Goal: Book appointment/travel/reservation

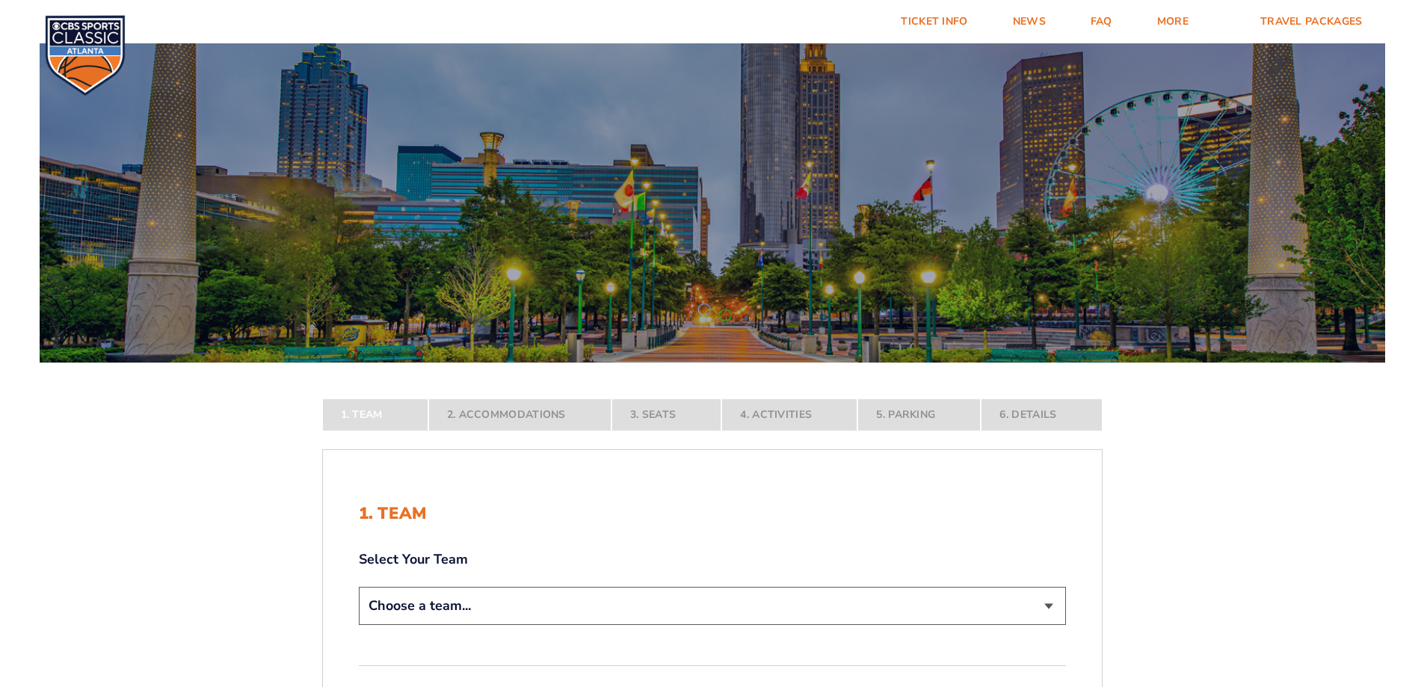
click at [1044, 602] on select "Choose a team... [US_STATE] Wildcats [US_STATE] State Buckeyes [US_STATE] Tar H…" at bounding box center [712, 606] width 707 height 38
select select "12756"
click at [359, 625] on select "Choose a team... [US_STATE] Wildcats [US_STATE] State Buckeyes [US_STATE] Tar H…" at bounding box center [712, 606] width 707 height 38
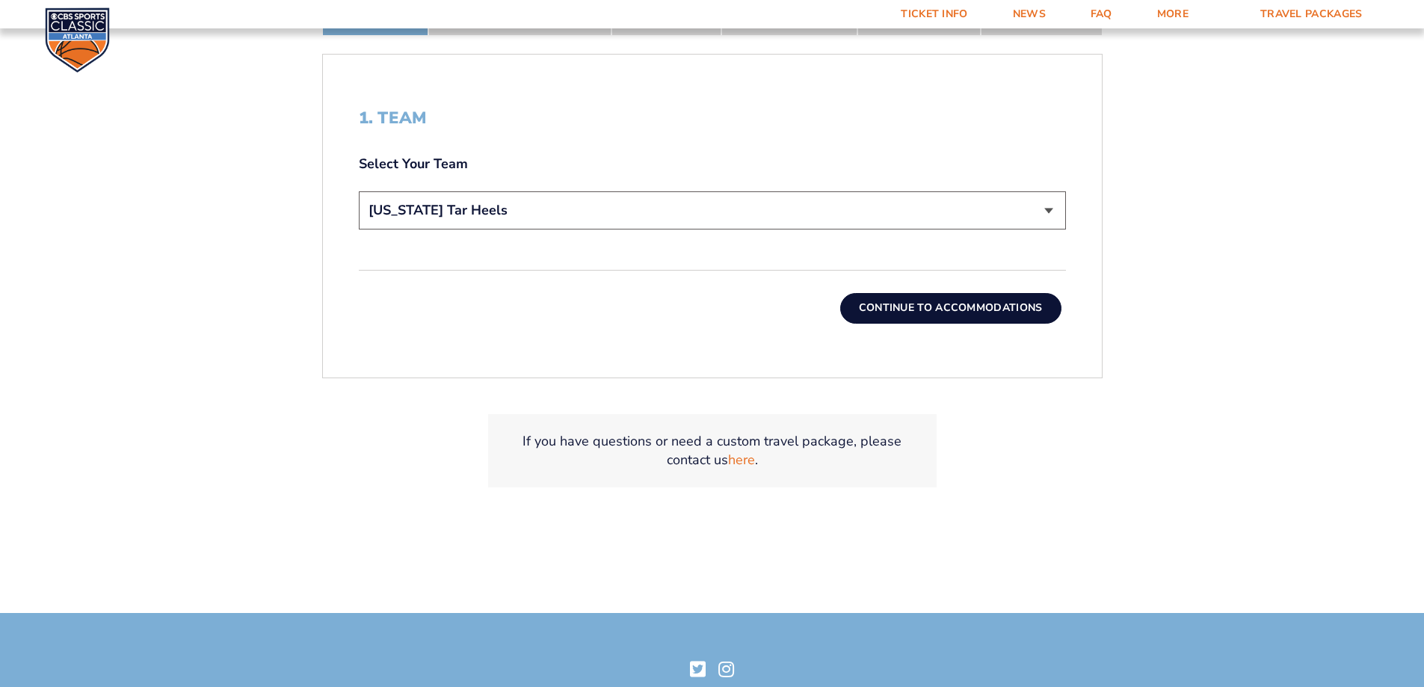
scroll to position [540, 0]
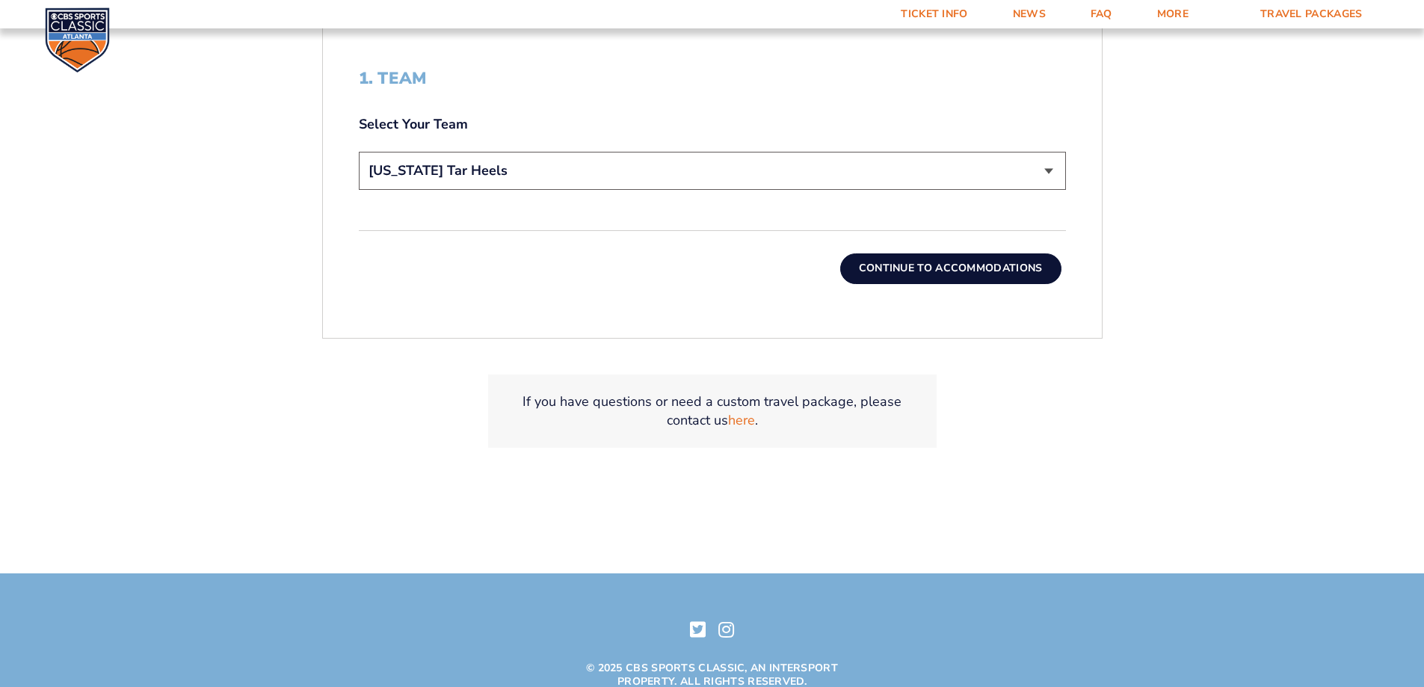
click at [951, 271] on button "Continue To Accommodations" at bounding box center [950, 268] width 221 height 30
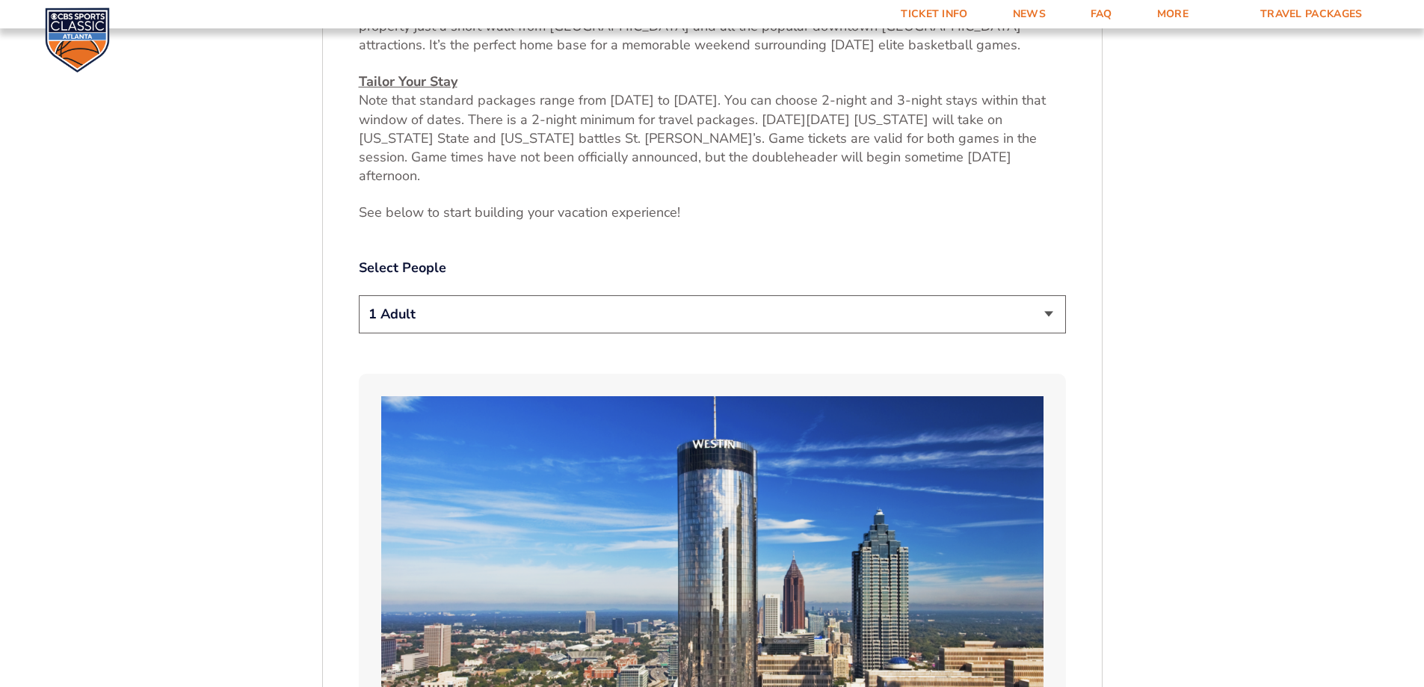
scroll to position [130, 0]
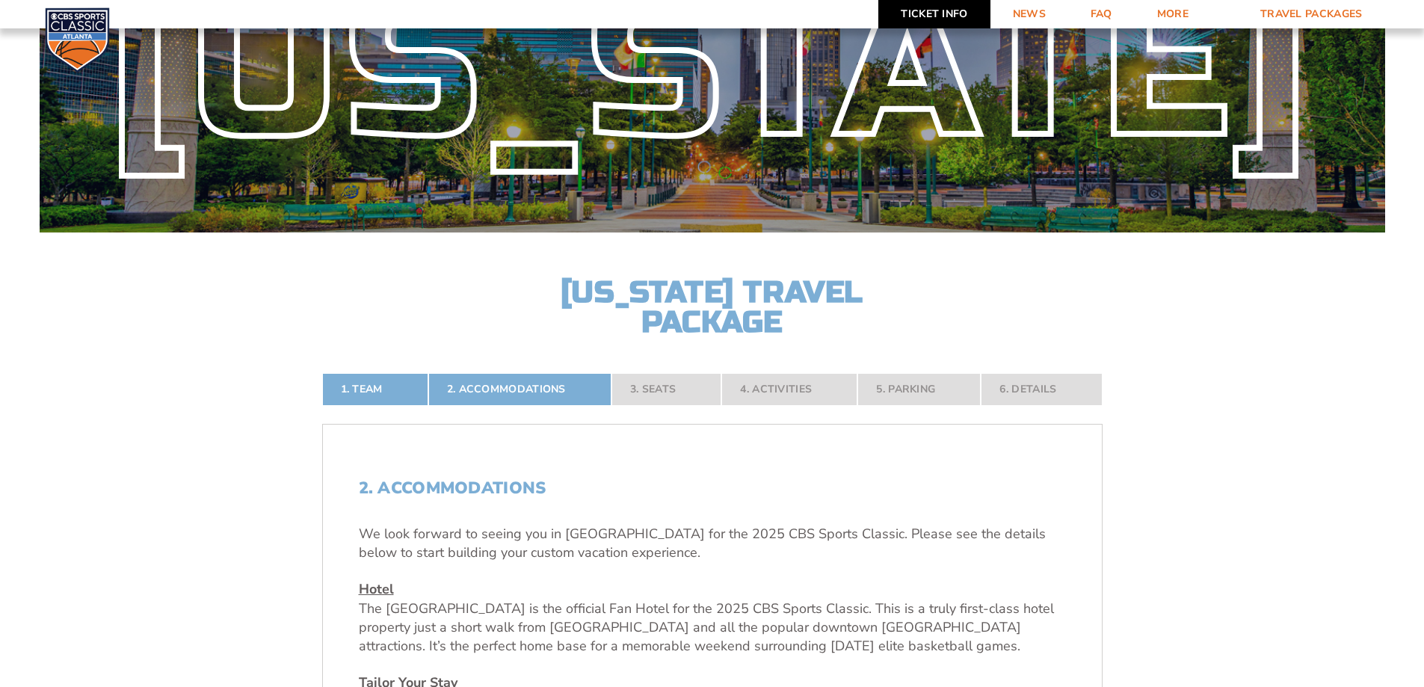
click at [938, 19] on link "Ticket Info" at bounding box center [933, 14] width 111 height 28
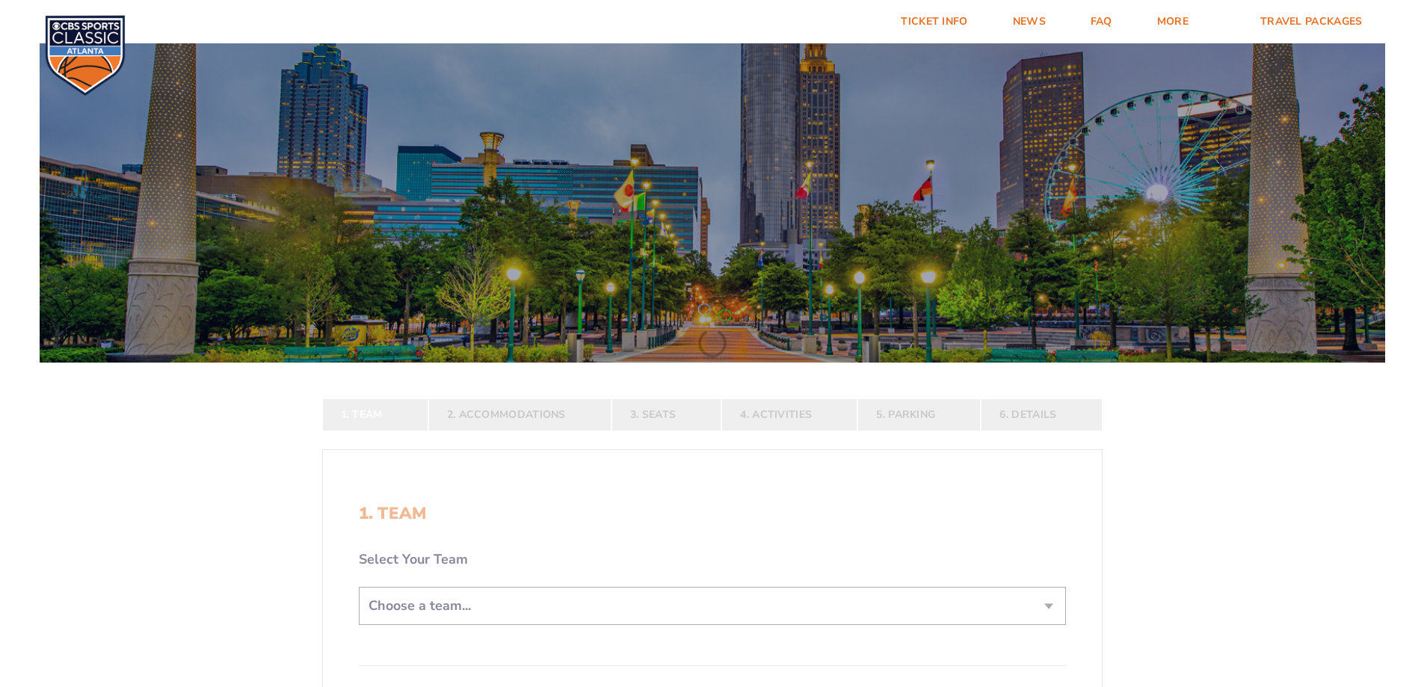
click at [1052, 611] on form "[US_STATE] [US_STATE] Travel Package [US_STATE][GEOGRAPHIC_DATA] [US_STATE] Sta…" at bounding box center [712, 462] width 1424 height 925
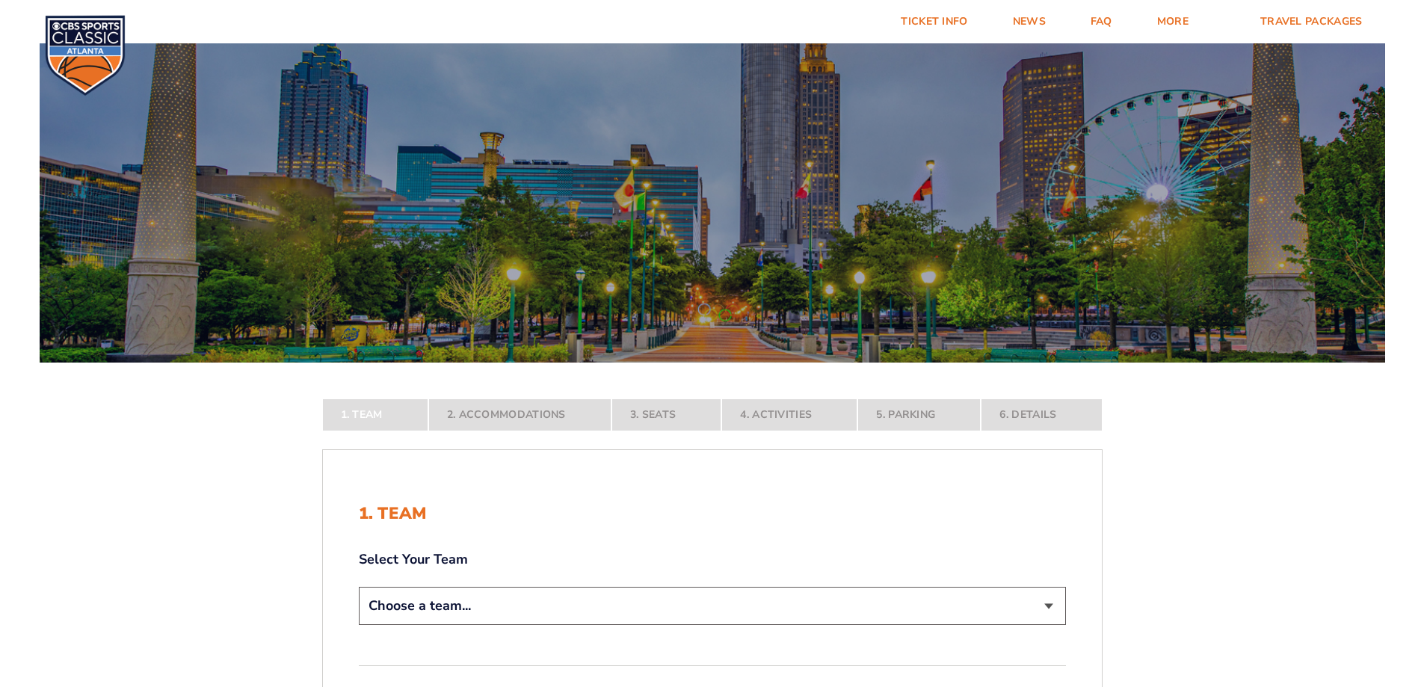
click at [1046, 607] on form "[US_STATE] [US_STATE] Travel Package [US_STATE][GEOGRAPHIC_DATA] [US_STATE] Sta…" at bounding box center [712, 462] width 1424 height 925
click at [1046, 607] on select "Choose a team... [US_STATE] Wildcats [US_STATE] State Buckeyes [US_STATE] Tar H…" at bounding box center [712, 606] width 707 height 38
select select "12756"
click at [359, 625] on select "Choose a team... [US_STATE] Wildcats [US_STATE] State Buckeyes [US_STATE] Tar H…" at bounding box center [712, 606] width 707 height 38
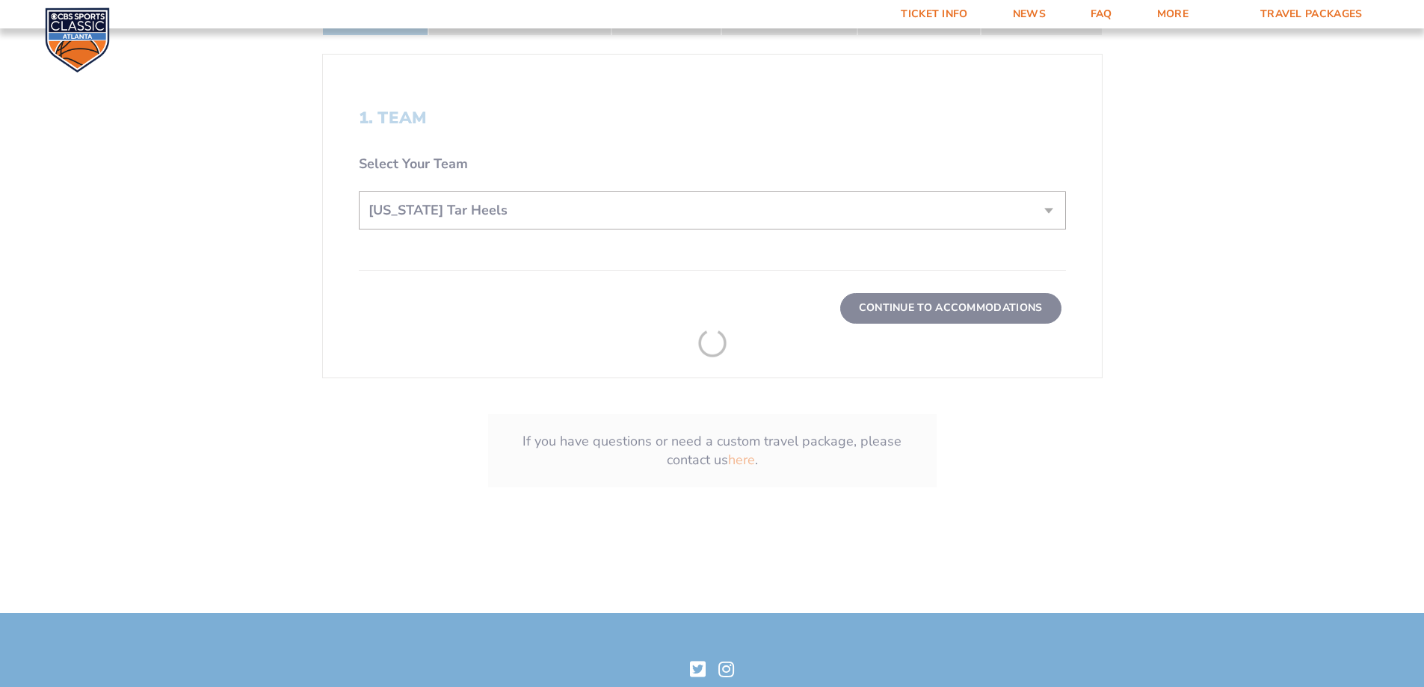
scroll to position [510, 0]
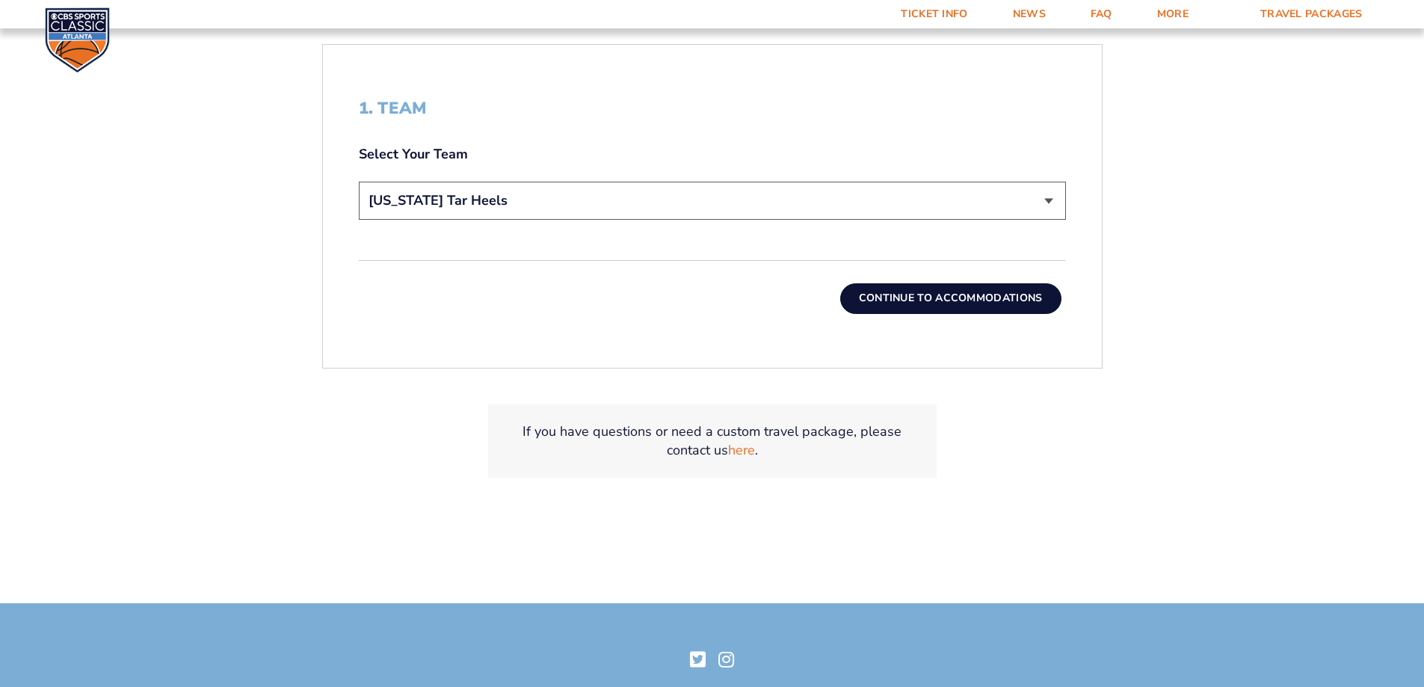
click at [1015, 307] on button "Continue To Accommodations" at bounding box center [950, 298] width 221 height 30
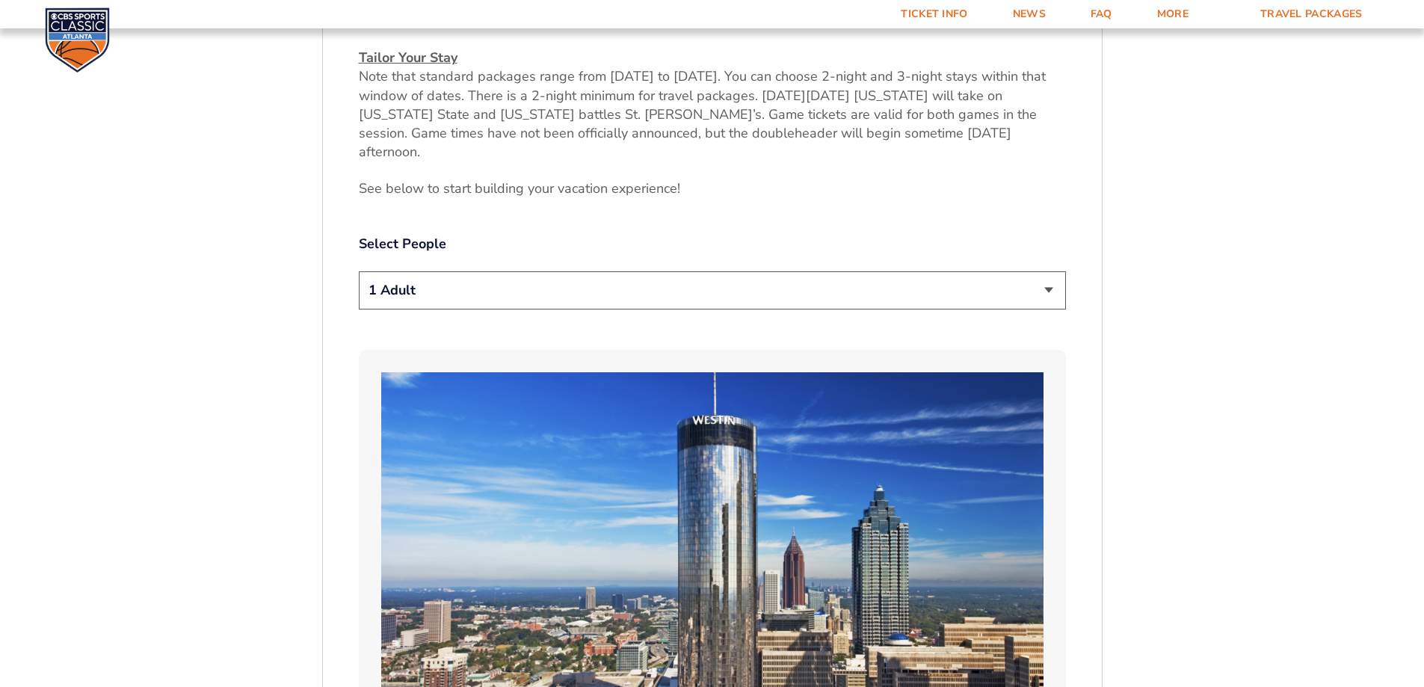
scroll to position [805, 0]
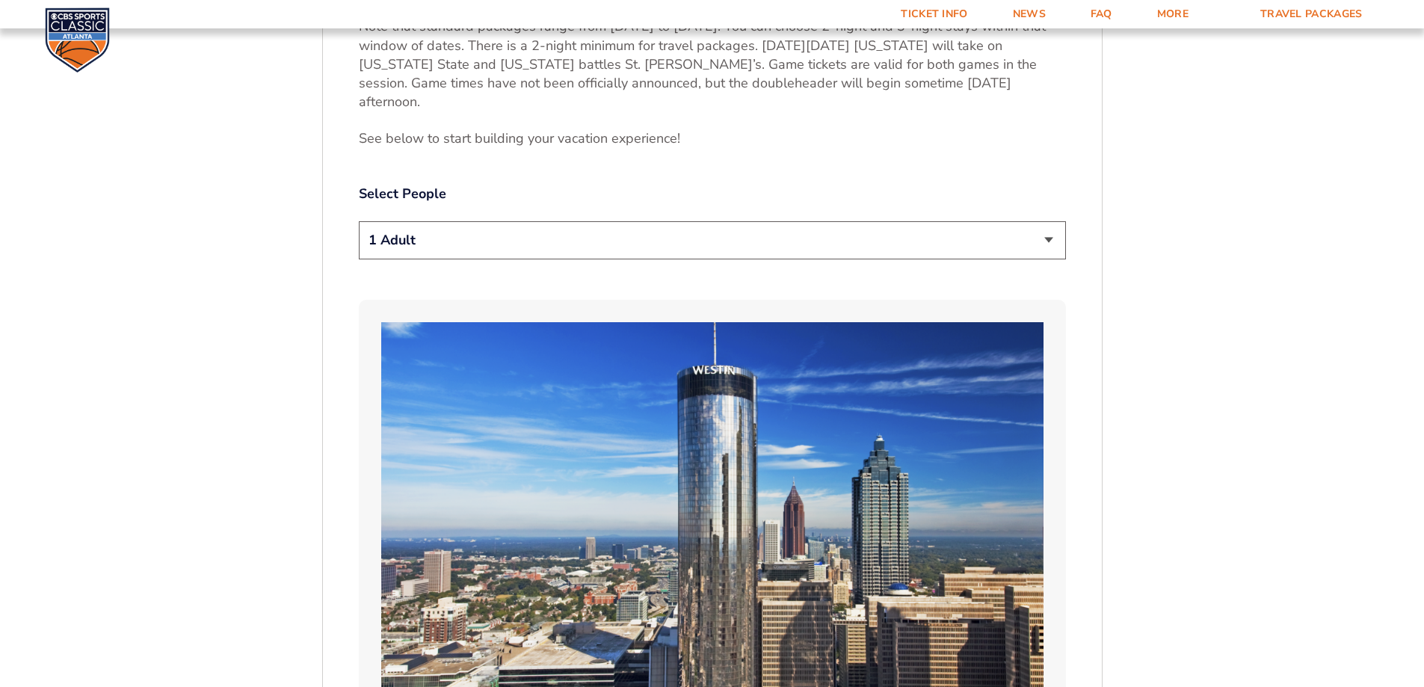
click at [1045, 222] on select "1 Adult 2 Adults 3 Adults 4 Adults 2 Adults + 1 Child 2 Adults + 2 Children 2 A…" at bounding box center [712, 240] width 707 height 38
click at [359, 221] on select "1 Adult 2 Adults 3 Adults 4 Adults 2 Adults + 1 Child 2 Adults + 2 Children 2 A…" at bounding box center [712, 240] width 707 height 38
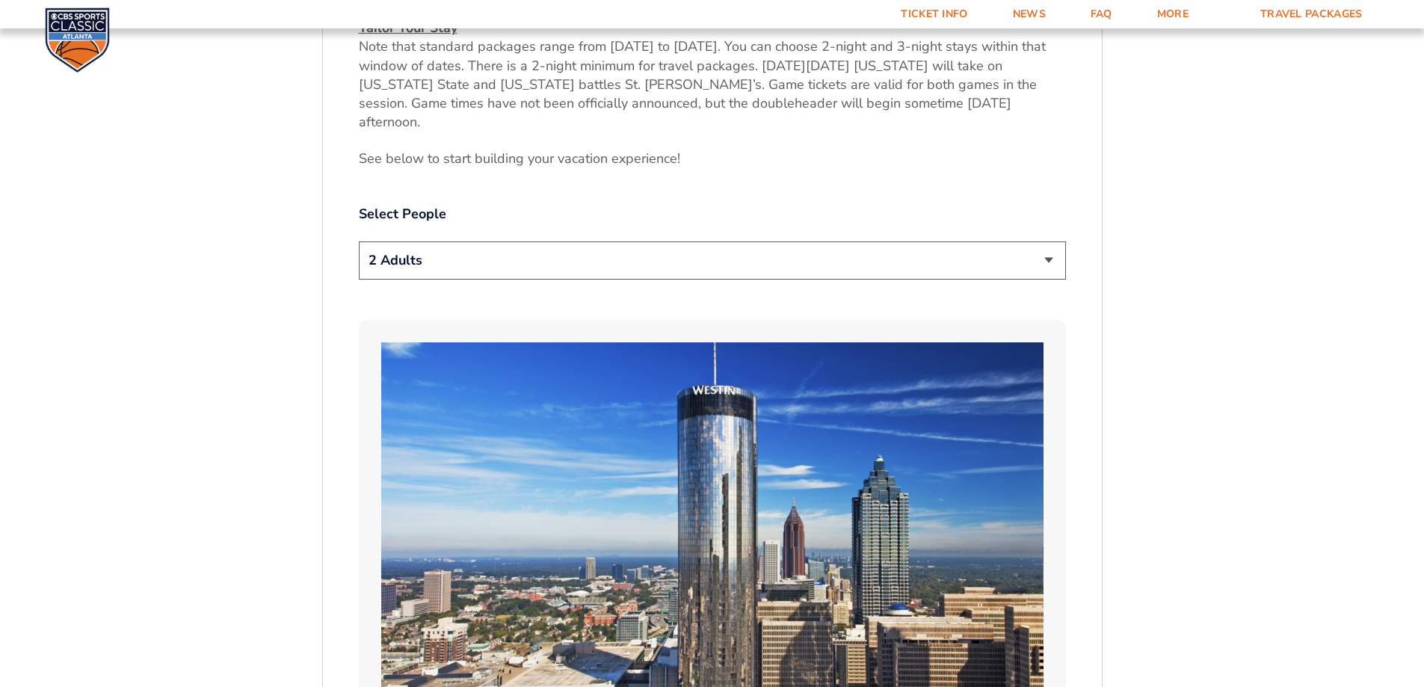
scroll to position [755, 0]
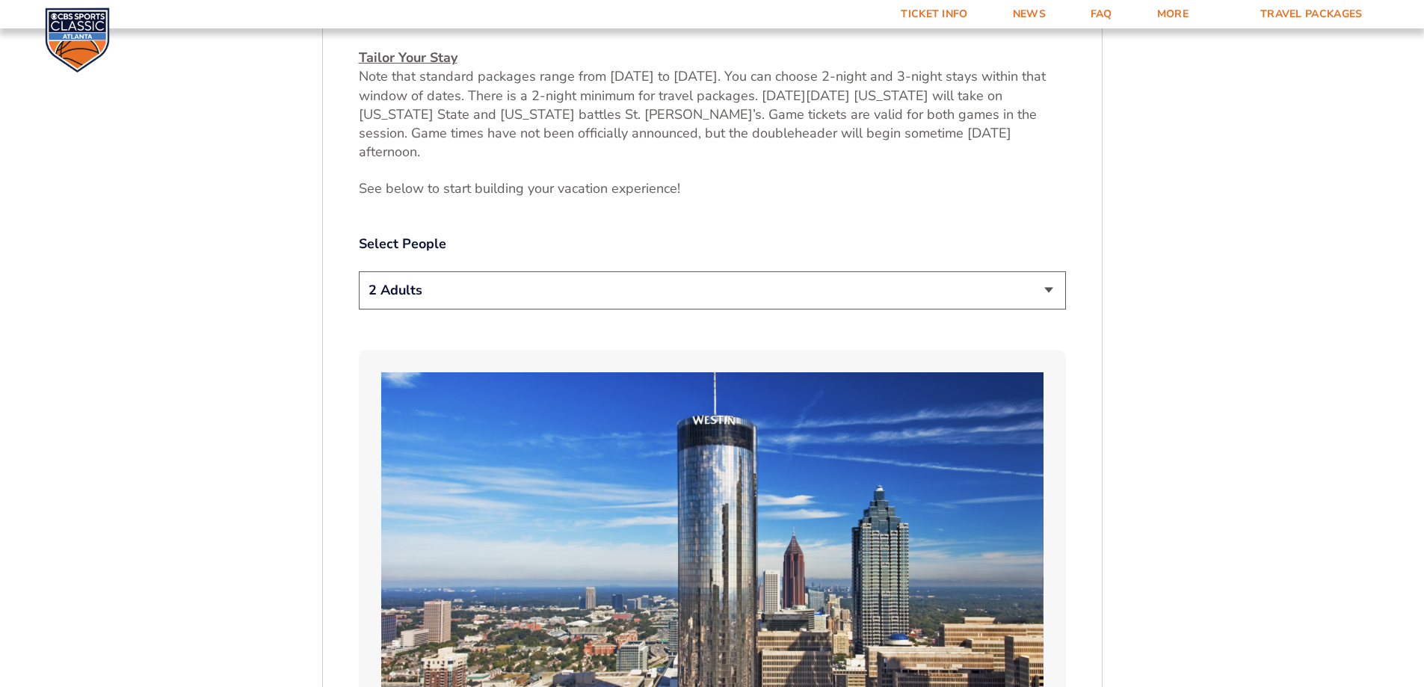
click at [1049, 274] on select "1 Adult 2 Adults 3 Adults 4 Adults 2 Adults + 1 Child 2 Adults + 2 Children 2 A…" at bounding box center [712, 290] width 707 height 38
select select "4 Adults"
click at [359, 271] on select "1 Adult 2 Adults 3 Adults 4 Adults 2 Adults + 1 Child 2 Adults + 2 Children 2 A…" at bounding box center [712, 290] width 707 height 38
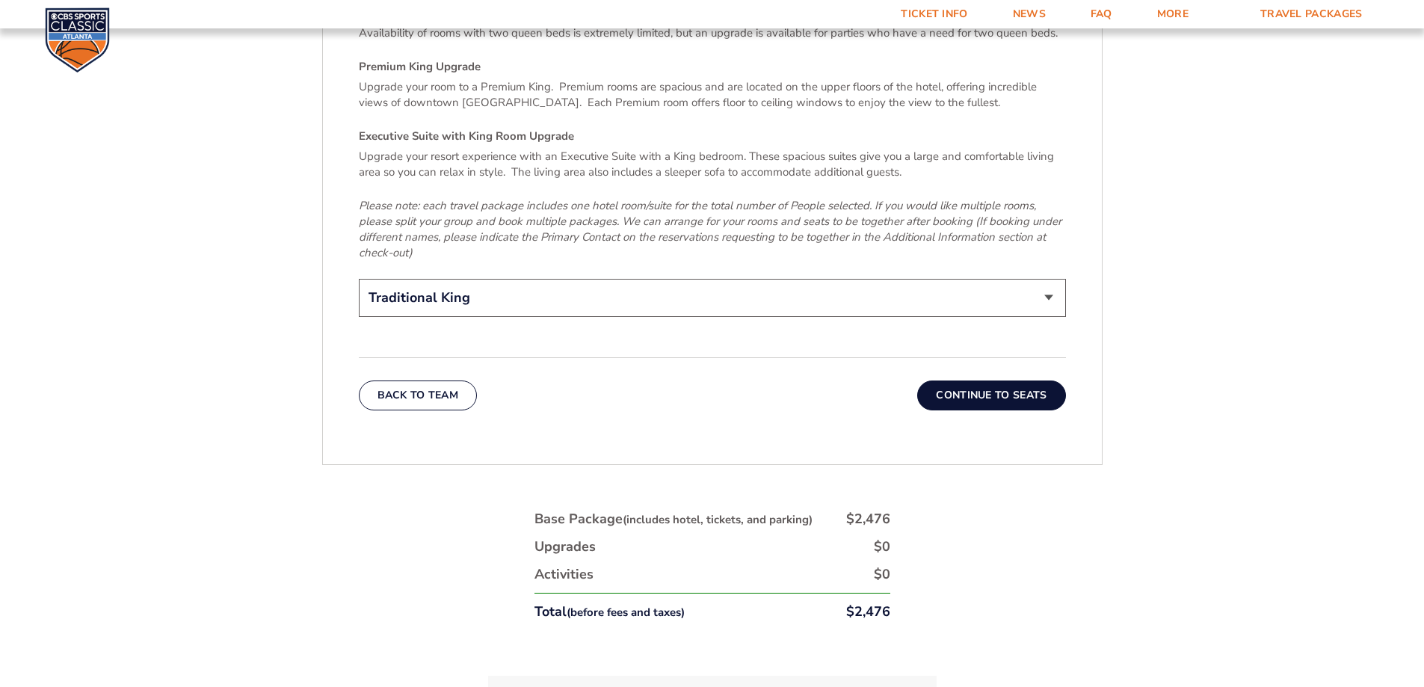
scroll to position [2415, 0]
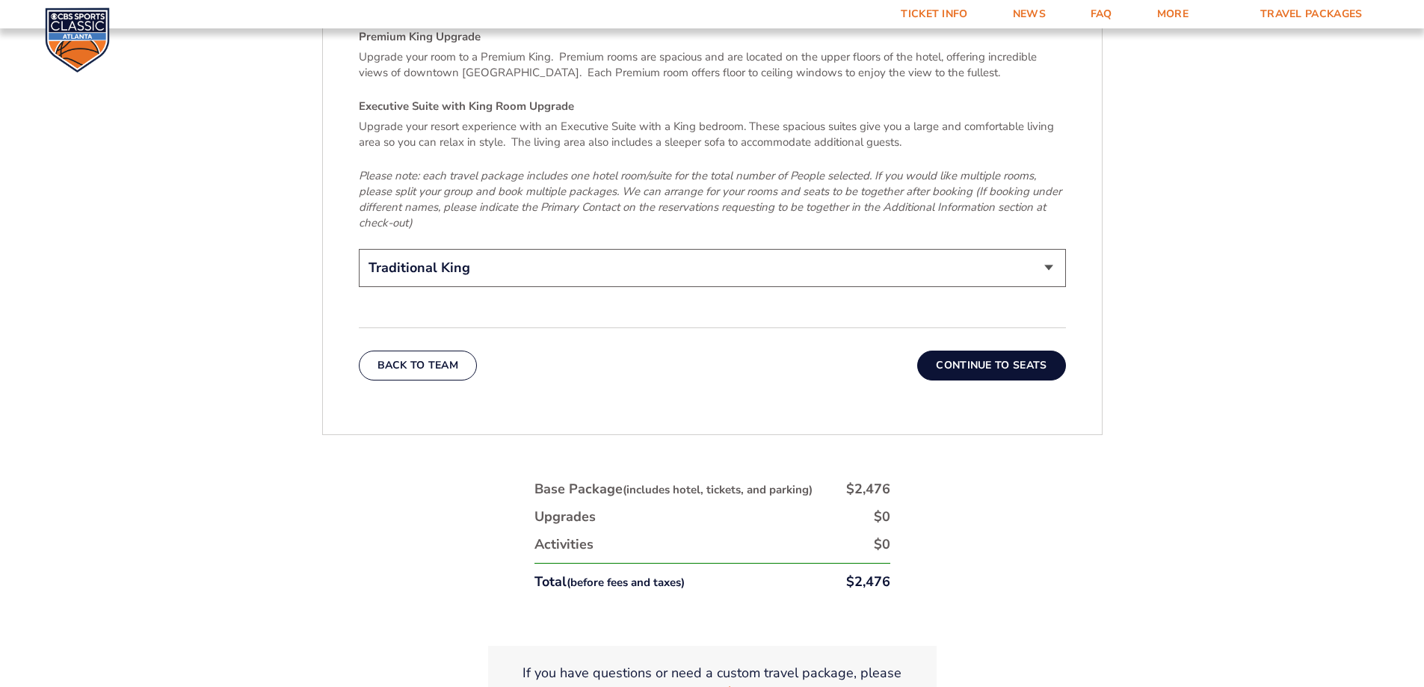
click at [1020, 351] on button "Continue To Seats" at bounding box center [991, 366] width 148 height 30
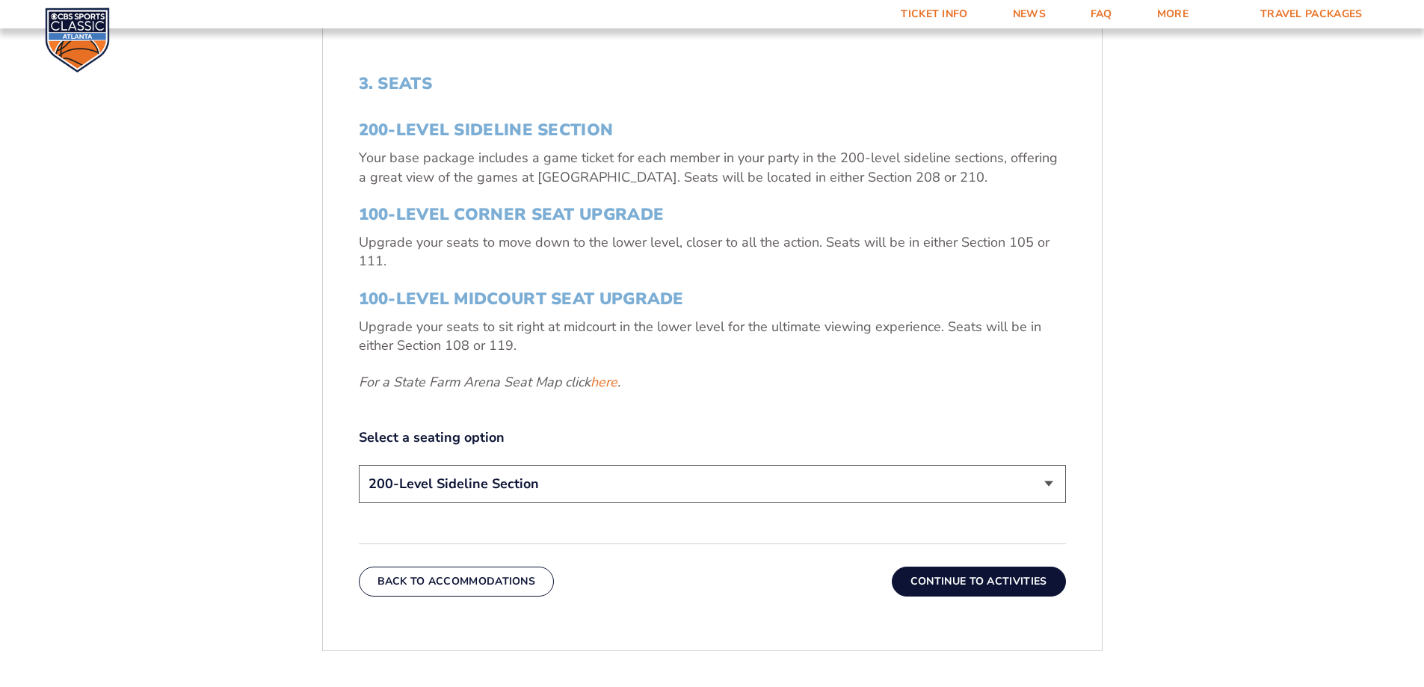
scroll to position [614, 0]
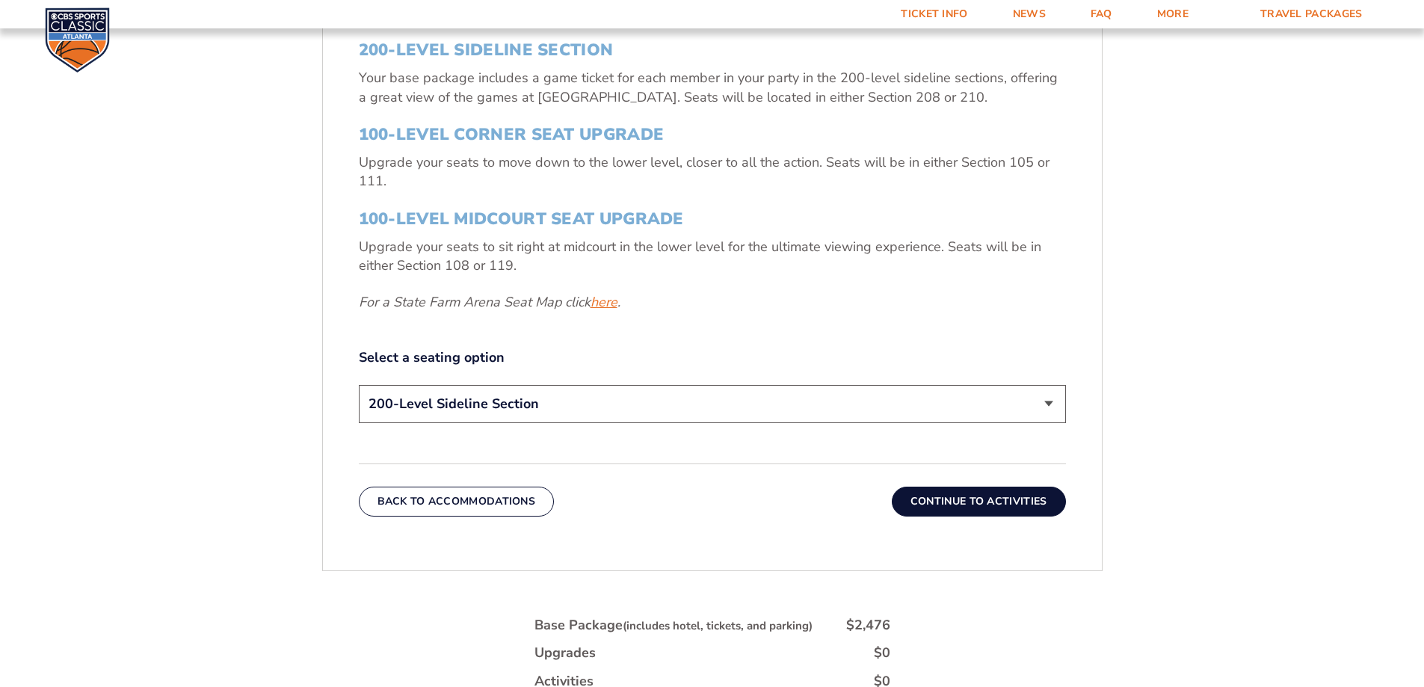
click at [602, 311] on link "here" at bounding box center [603, 302] width 27 height 19
click at [1048, 404] on select "200-Level Sideline Section 100-Level Corner Seat Upgrade (+$120 per person) 100…" at bounding box center [712, 404] width 707 height 38
click at [359, 385] on select "200-Level Sideline Section 100-Level Corner Seat Upgrade (+$120 per person) 100…" at bounding box center [712, 404] width 707 height 38
click at [993, 499] on button "Continue To Activities" at bounding box center [979, 502] width 174 height 30
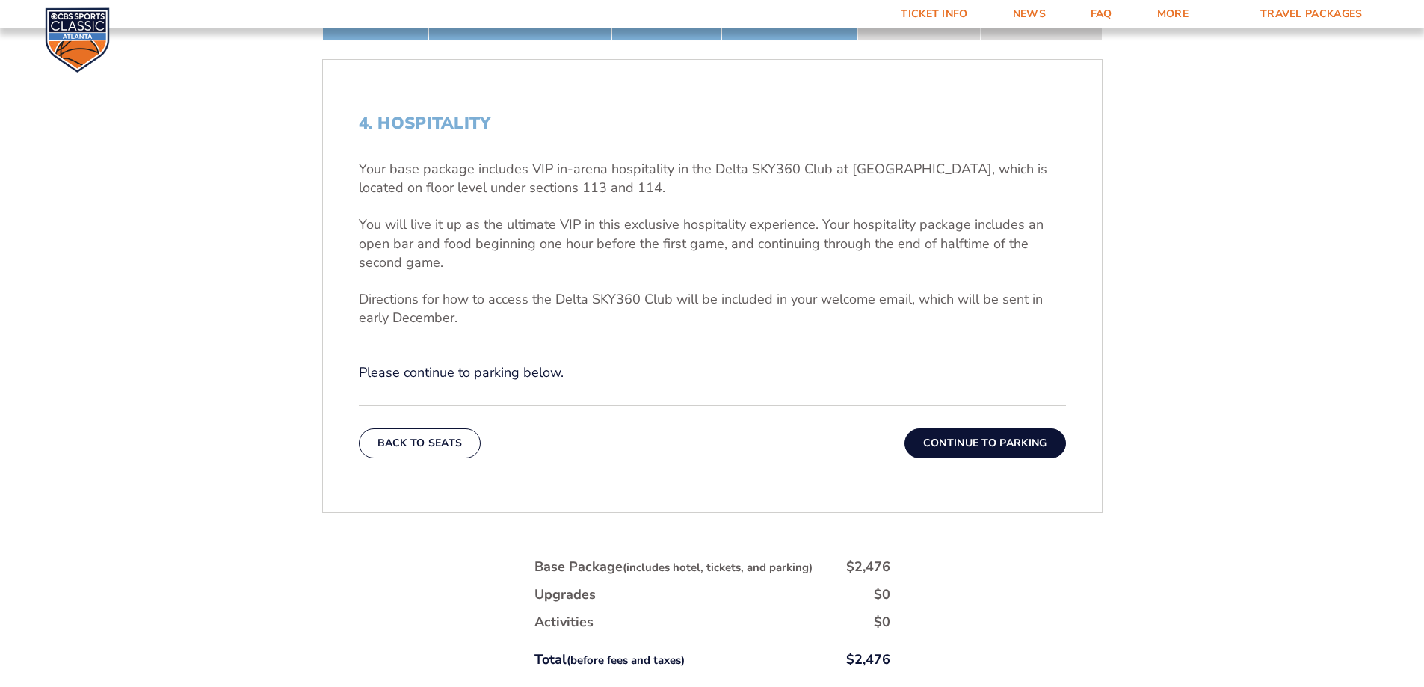
scroll to position [585, 0]
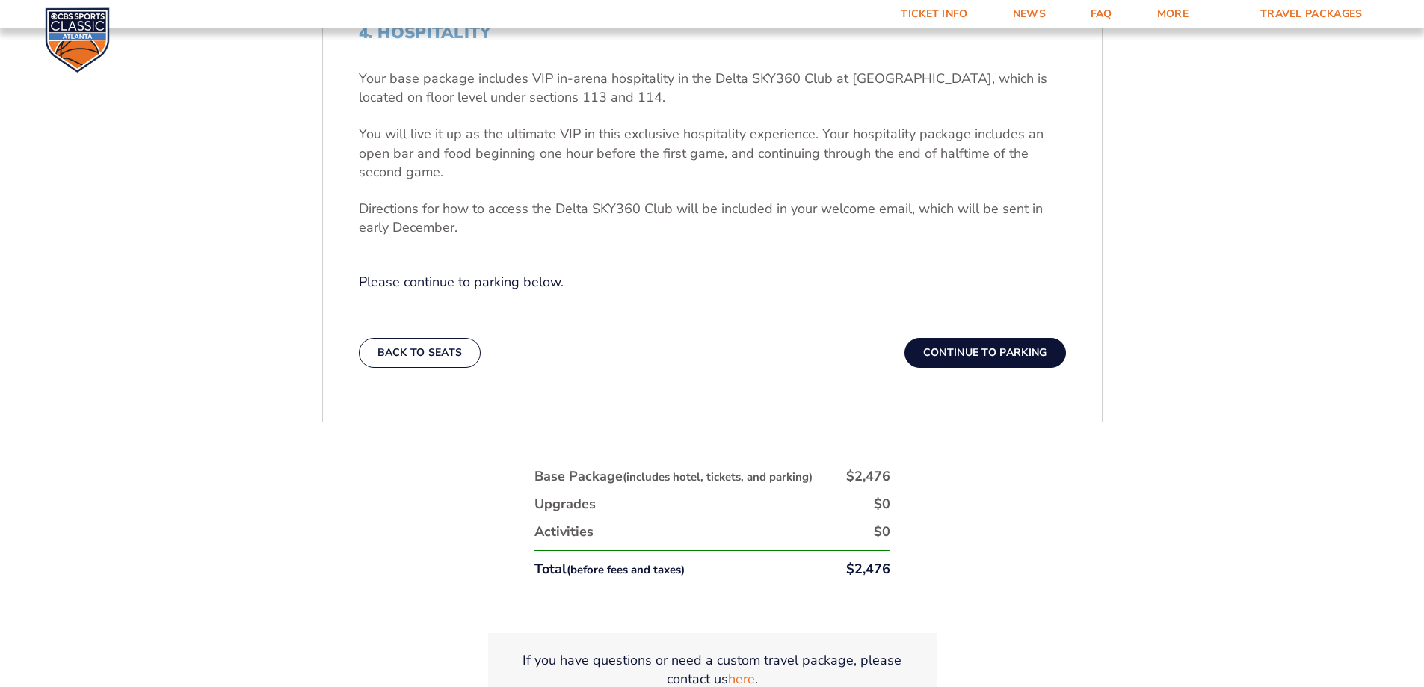
click at [972, 357] on button "Continue To Parking" at bounding box center [984, 353] width 161 height 30
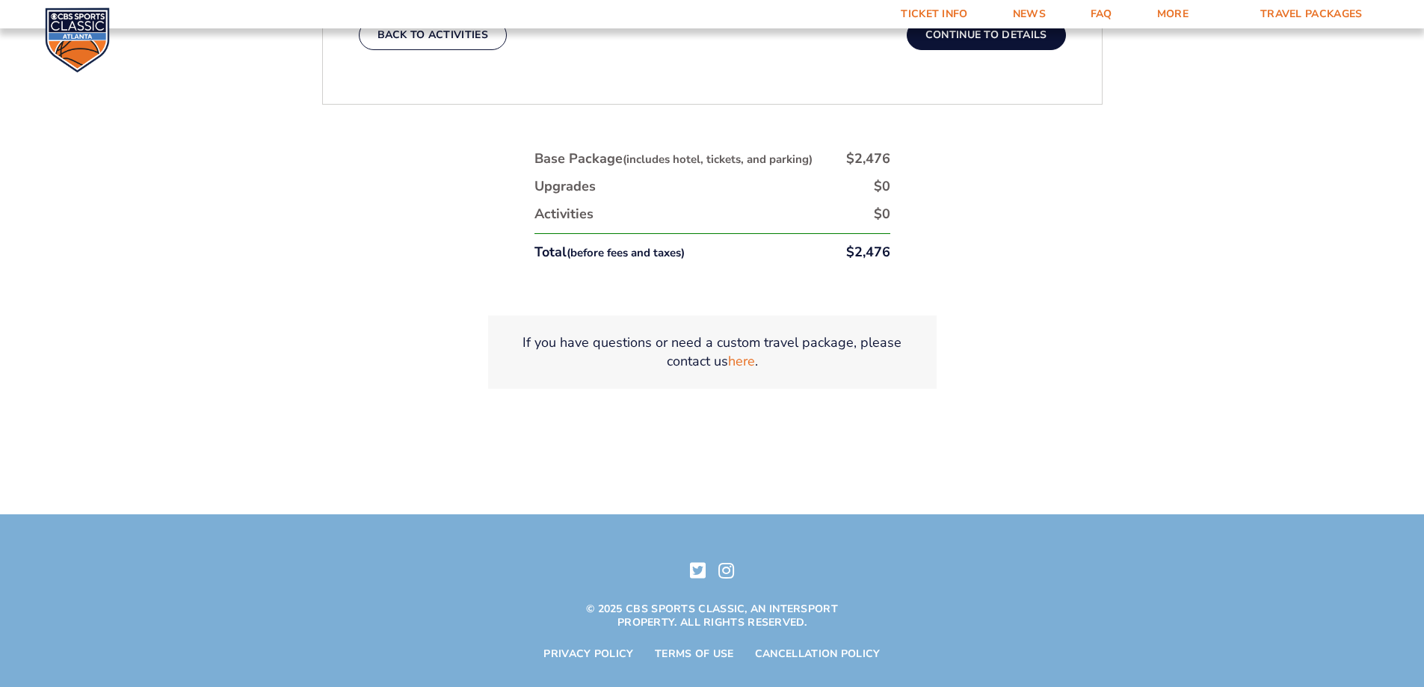
scroll to position [204, 0]
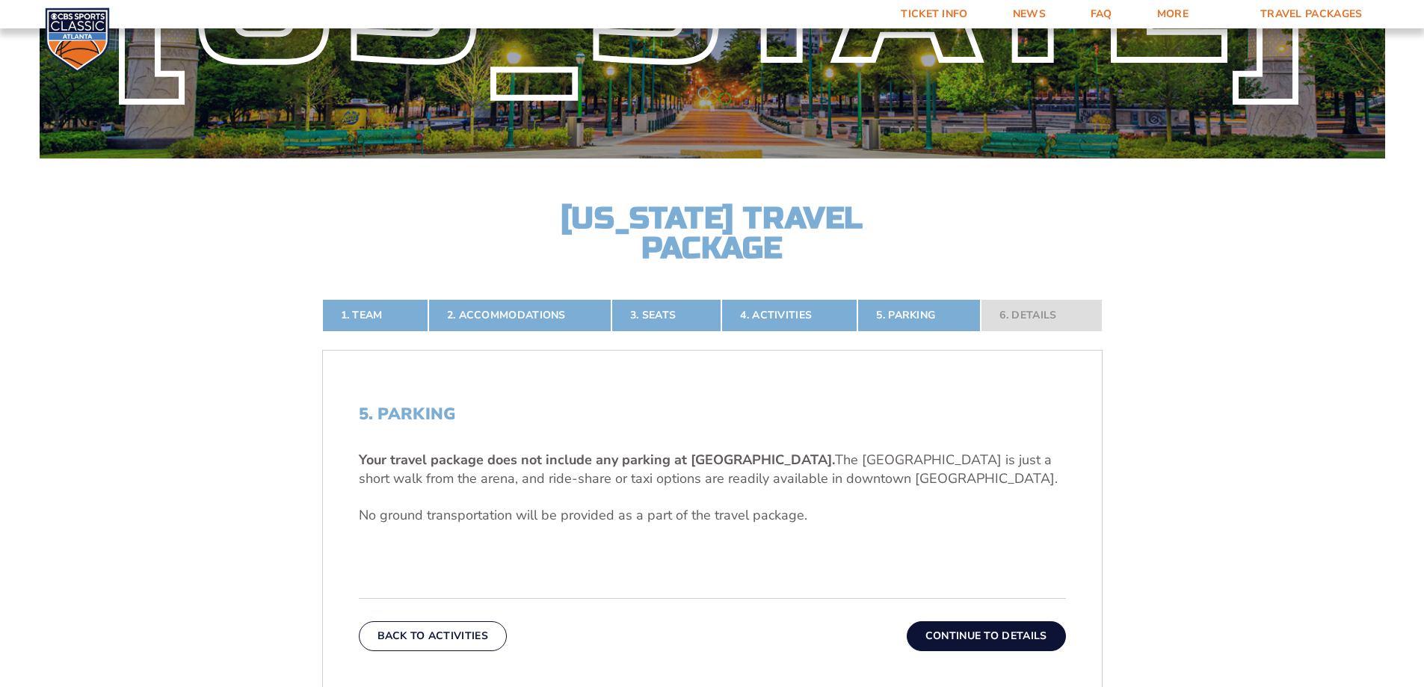
click at [1020, 640] on button "Continue To Details" at bounding box center [986, 636] width 159 height 30
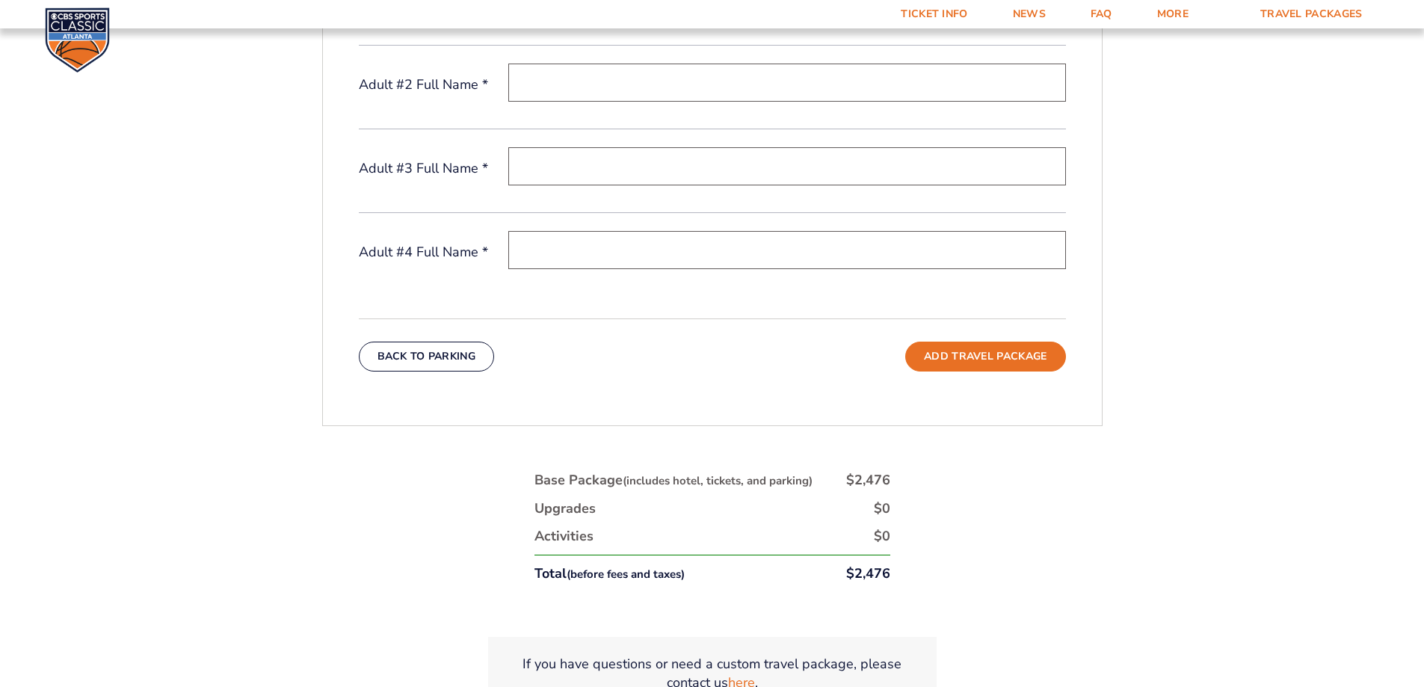
scroll to position [875, 0]
